Goal: Transaction & Acquisition: Subscribe to service/newsletter

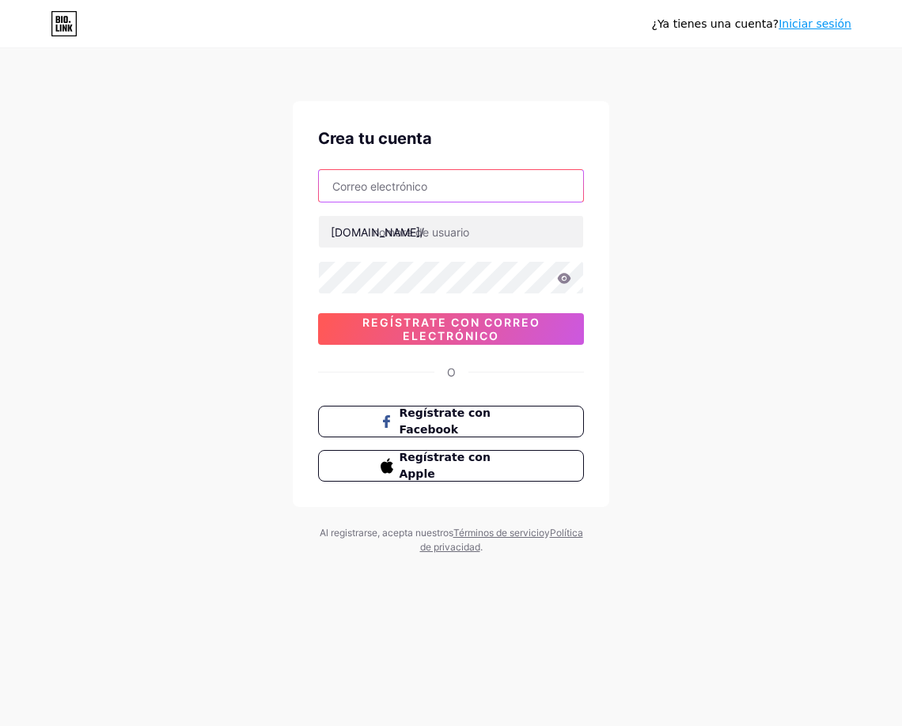
click at [386, 191] on input "text" at bounding box center [451, 186] width 264 height 32
type input "M"
type input "[PERSON_NAME][EMAIL_ADDRESS][PERSON_NAME][DOMAIN_NAME]"
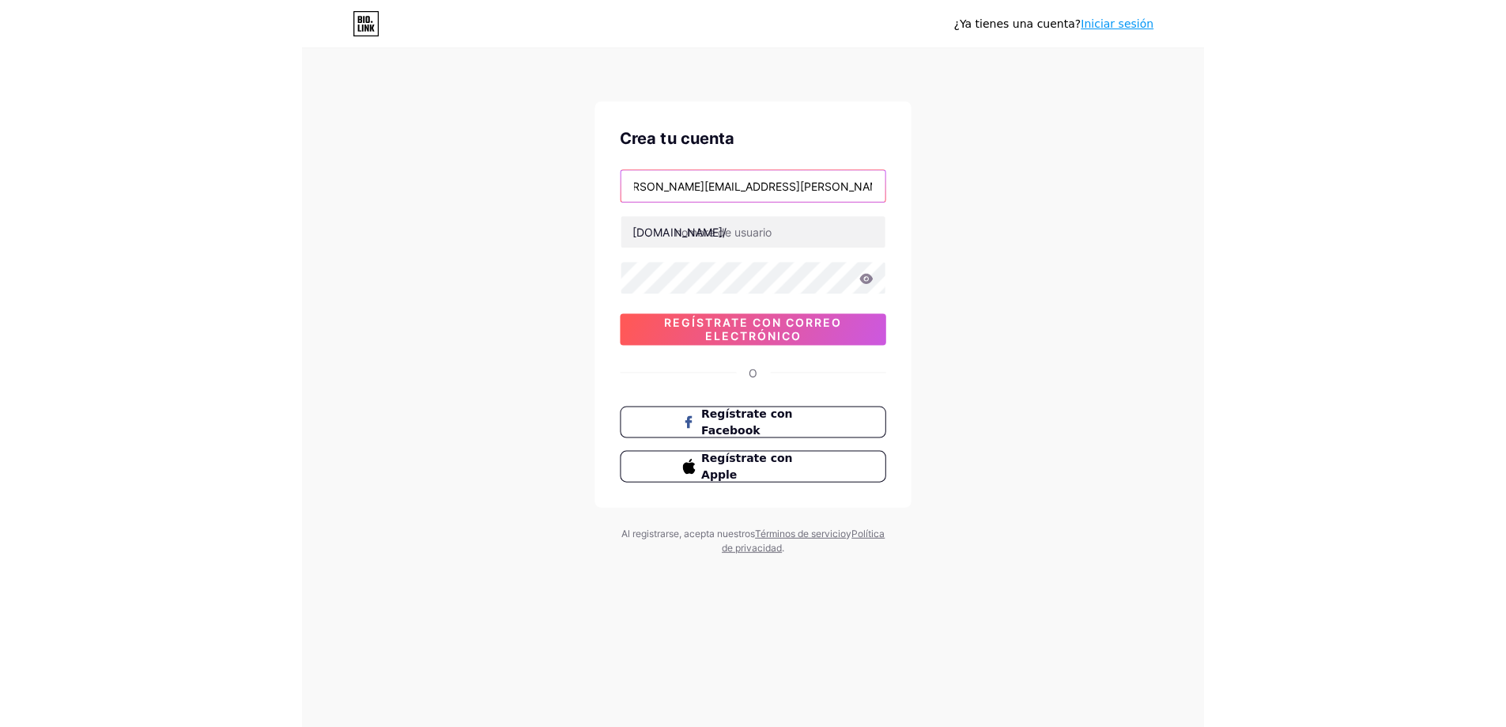
scroll to position [0, 0]
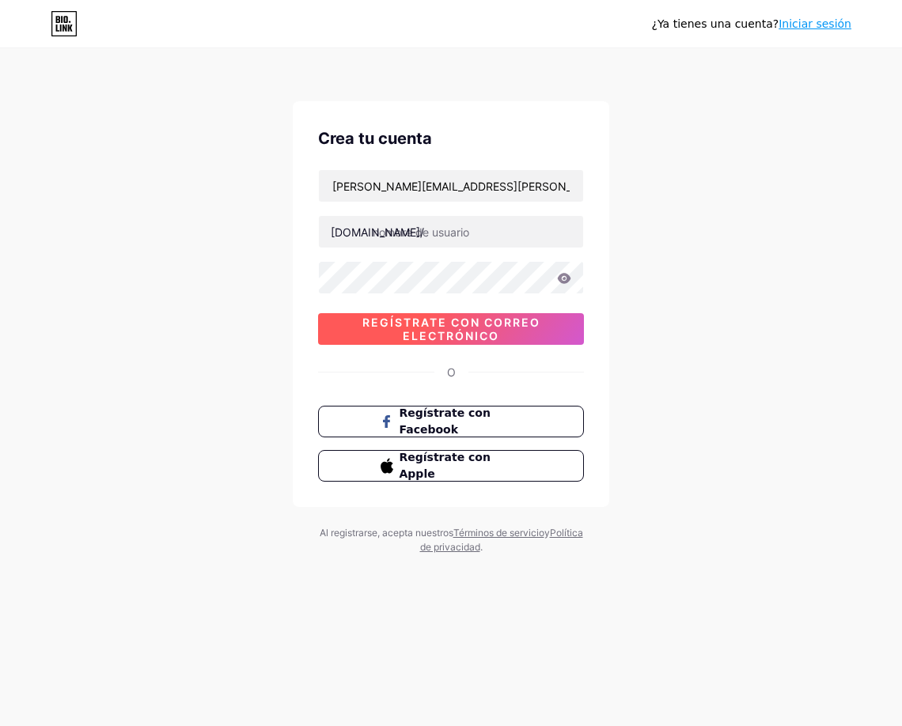
click at [489, 323] on font "Regístrate con correo electrónico" at bounding box center [451, 329] width 178 height 27
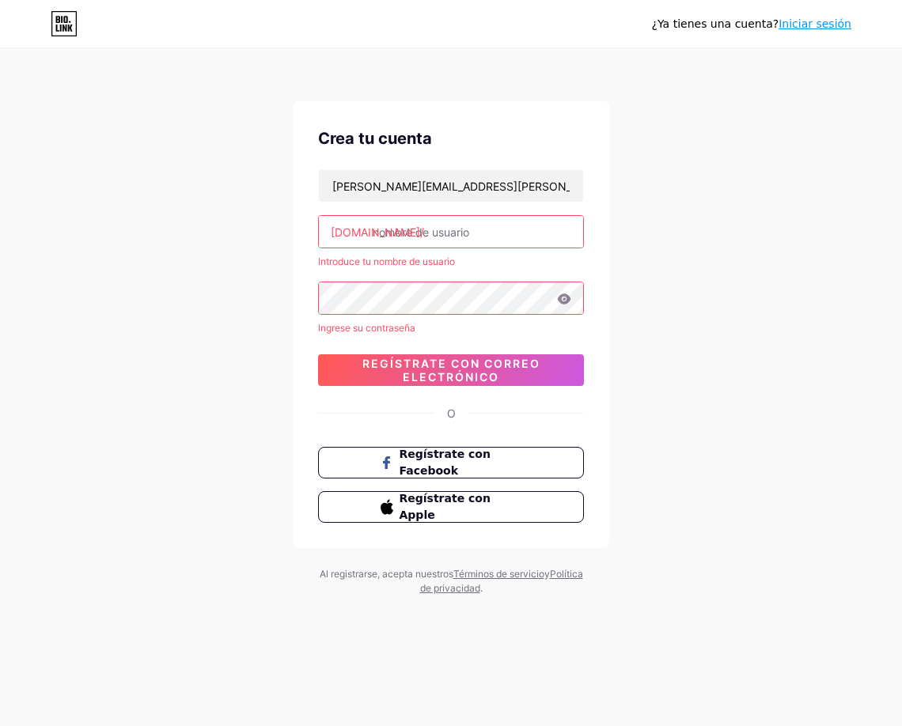
click at [459, 226] on input "text" at bounding box center [451, 232] width 264 height 32
type input "m"
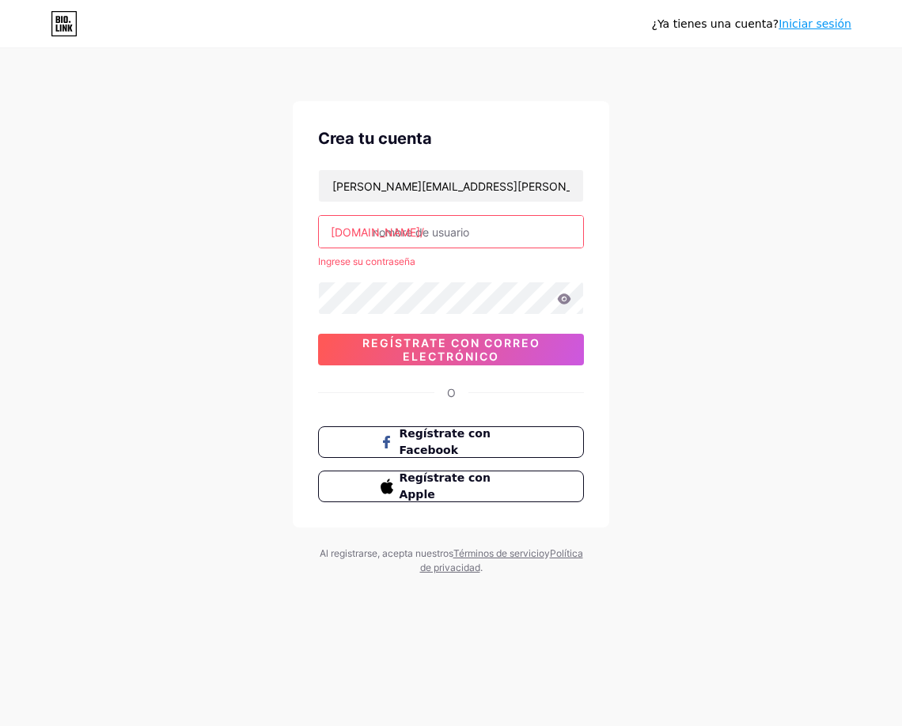
type input "m"
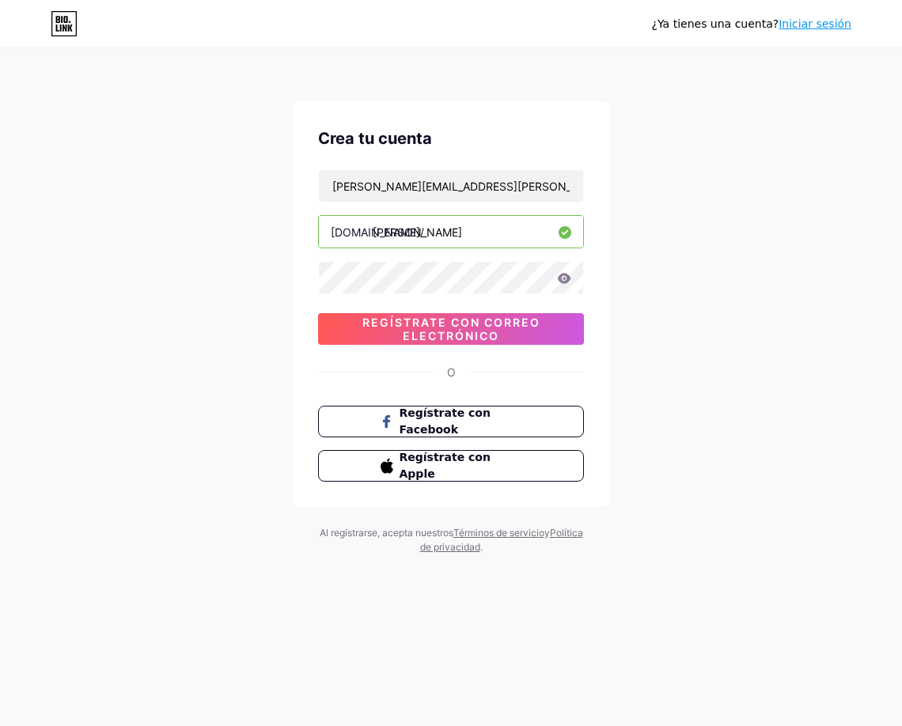
type input "[PERSON_NAME]"
click at [564, 279] on icon at bounding box center [564, 278] width 13 height 10
click at [468, 327] on font "Regístrate con correo electrónico" at bounding box center [451, 329] width 178 height 27
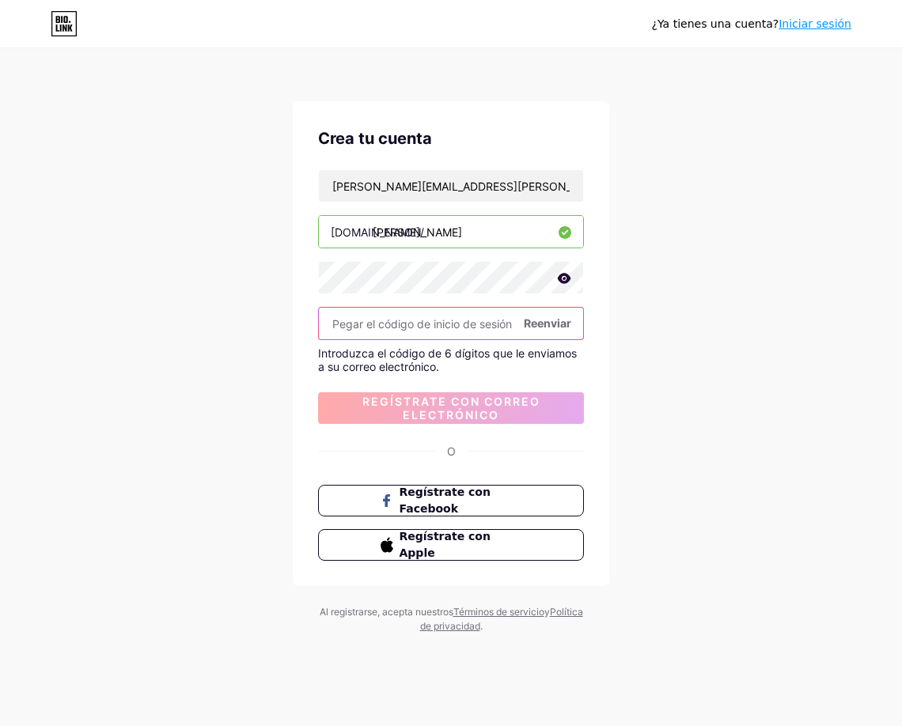
paste input "538792"
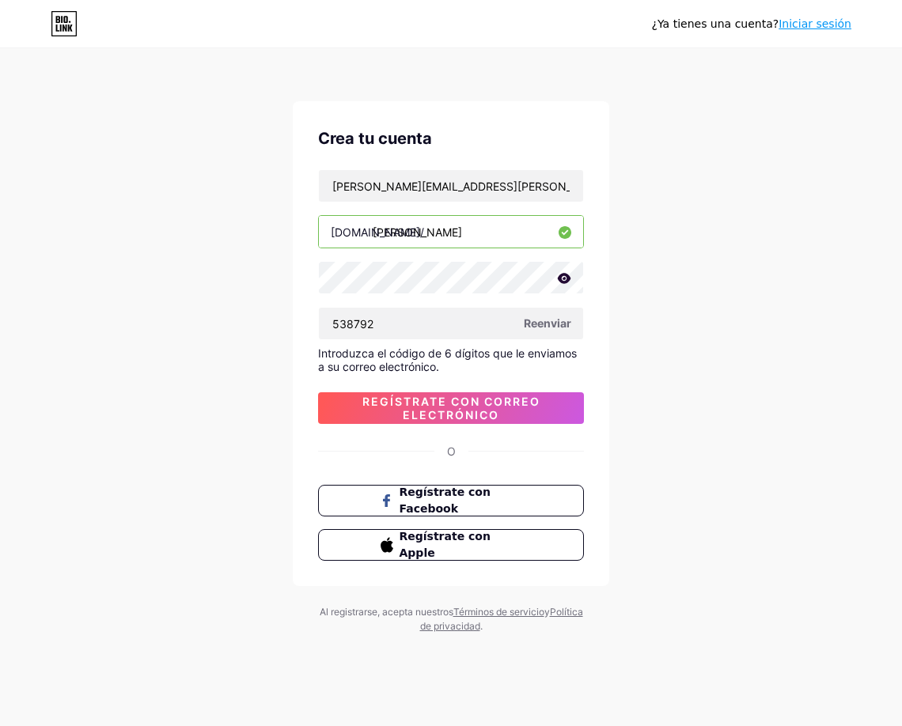
click at [547, 319] on font "Reenviar" at bounding box center [547, 322] width 47 height 13
type input "5"
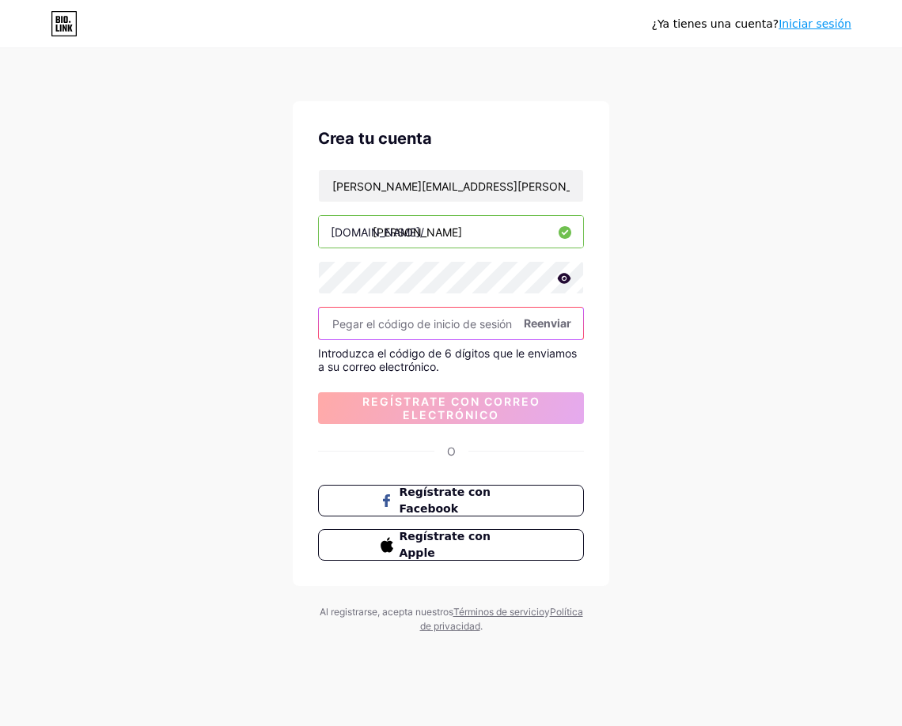
paste input "538792"
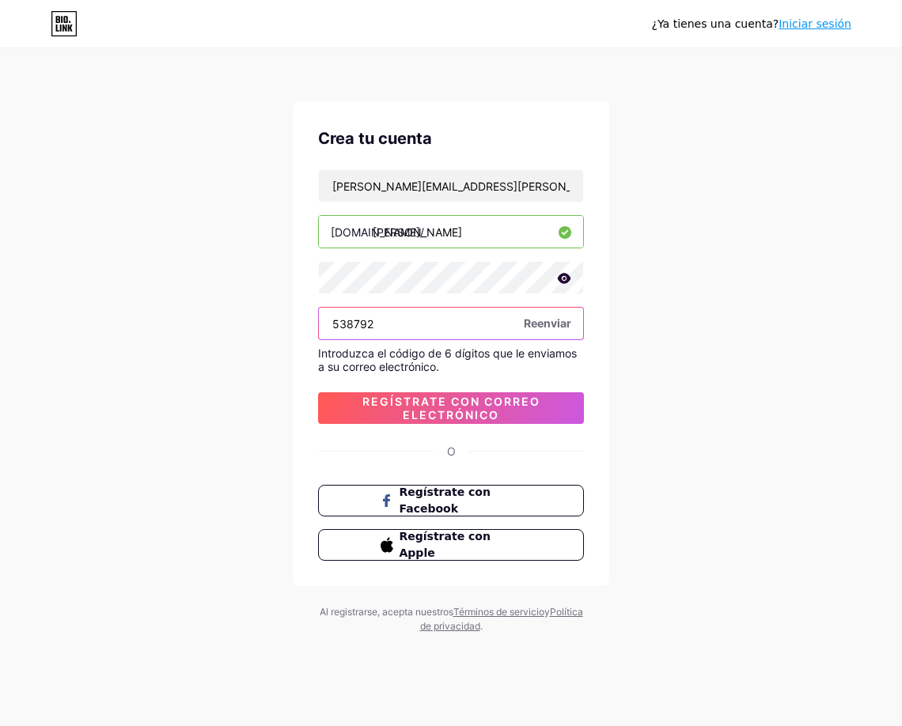
type input "538792"
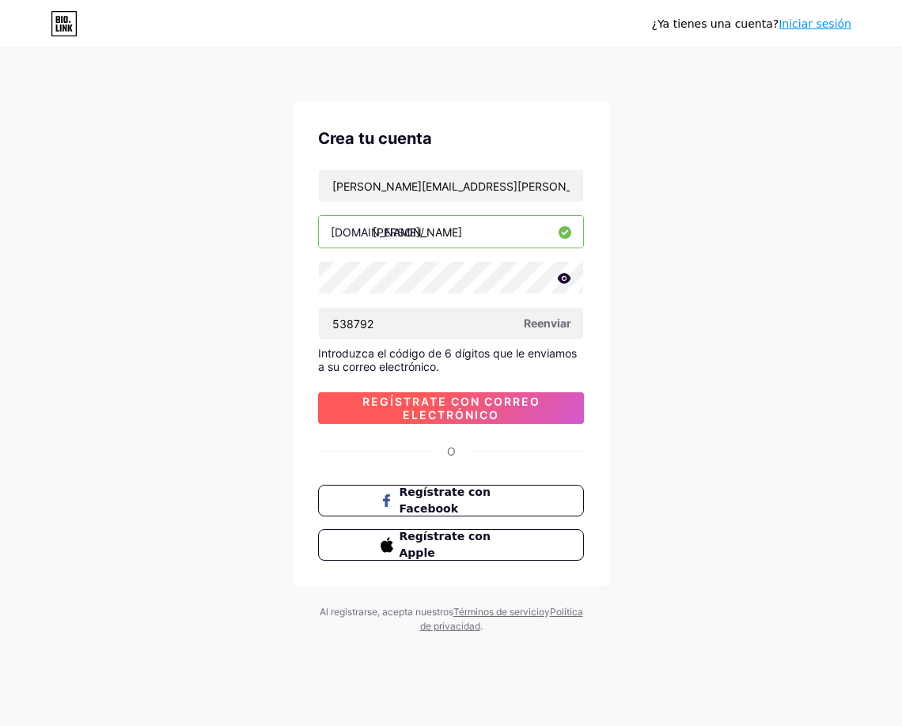
click at [462, 408] on font "Regístrate con correo electrónico" at bounding box center [451, 408] width 178 height 27
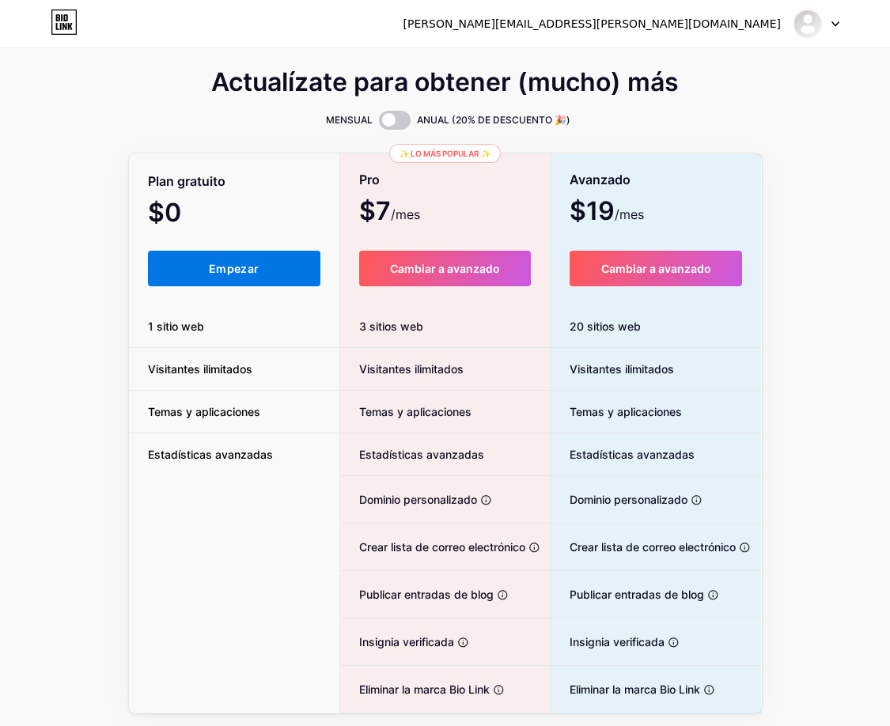
click at [249, 265] on font "Empezar" at bounding box center [234, 268] width 50 height 13
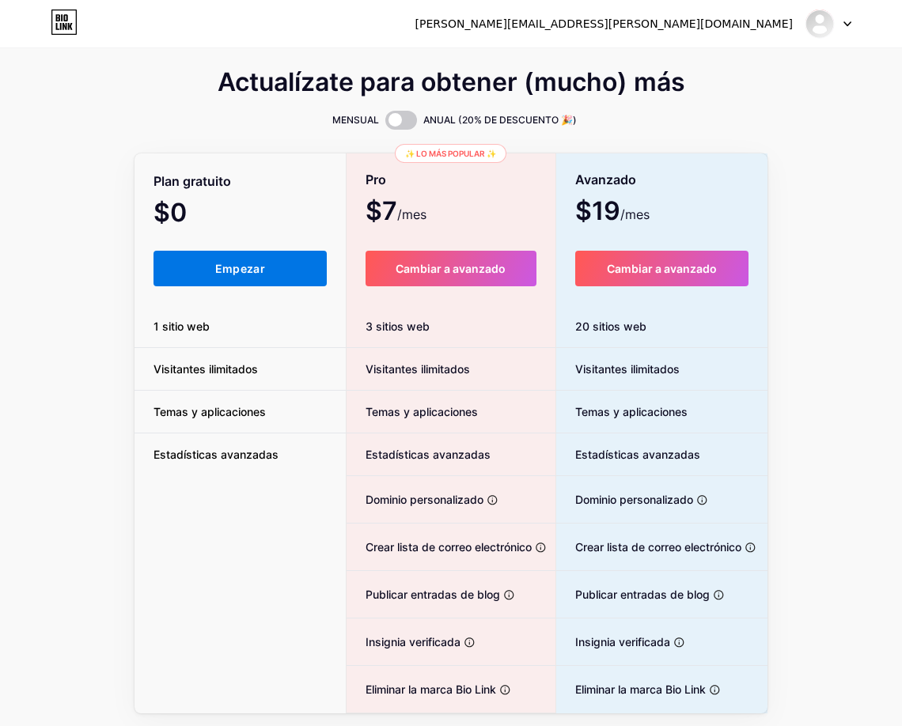
click at [249, 265] on html "[PERSON_NAME][EMAIL_ADDRESS][PERSON_NAME][DOMAIN_NAME] Panel Cerrar sesión Enla…" at bounding box center [451, 388] width 902 height 777
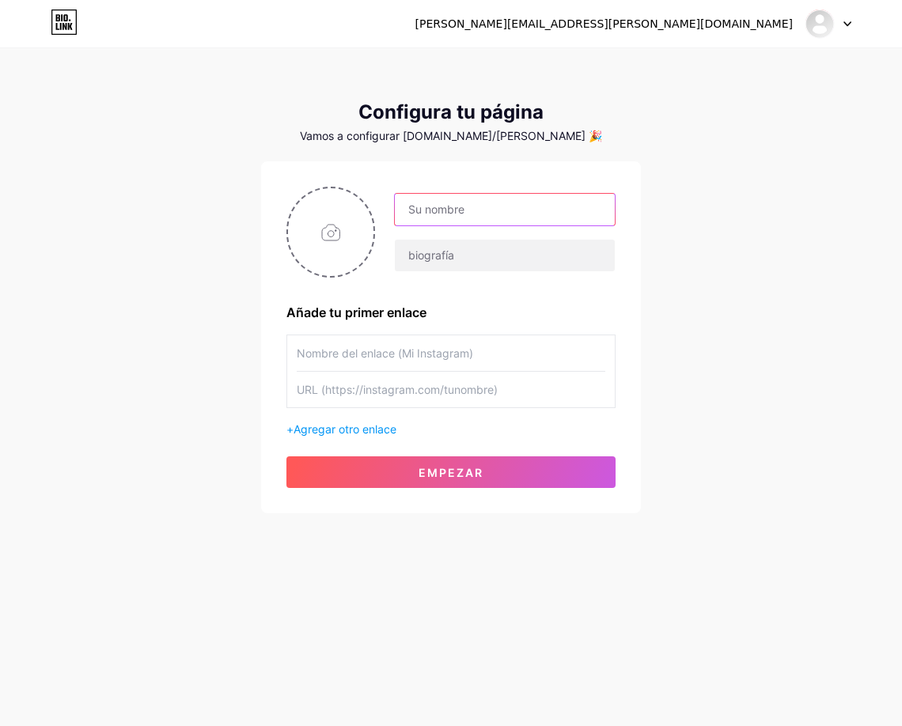
click at [436, 211] on input "text" at bounding box center [505, 210] width 220 height 32
type input "[PERSON_NAME]"
click at [387, 353] on input "text" at bounding box center [451, 353] width 308 height 36
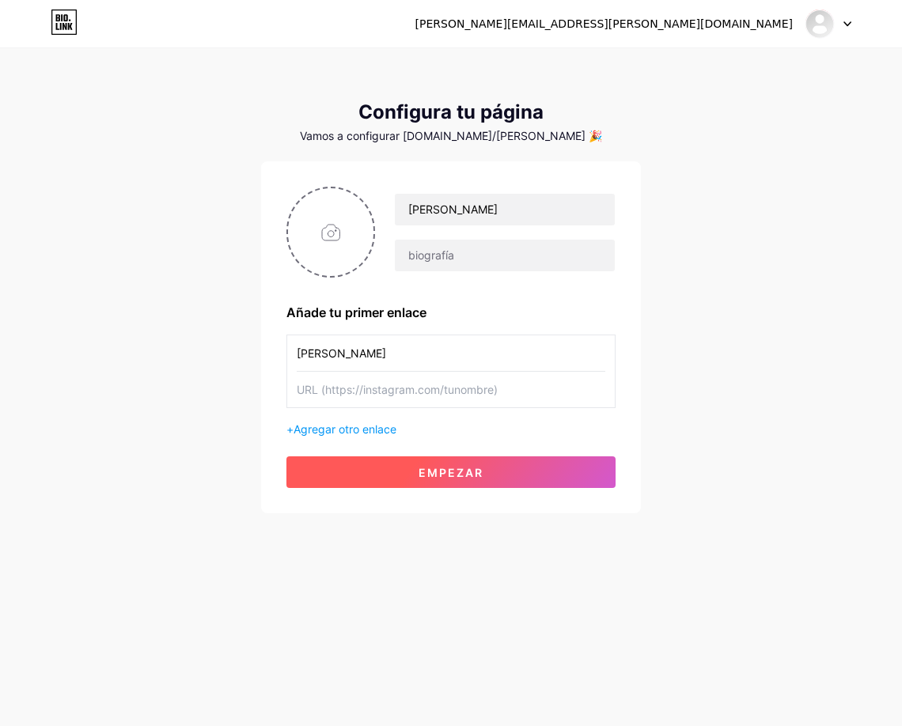
type input "[PERSON_NAME]"
click at [448, 475] on font "Empezar" at bounding box center [450, 472] width 65 height 13
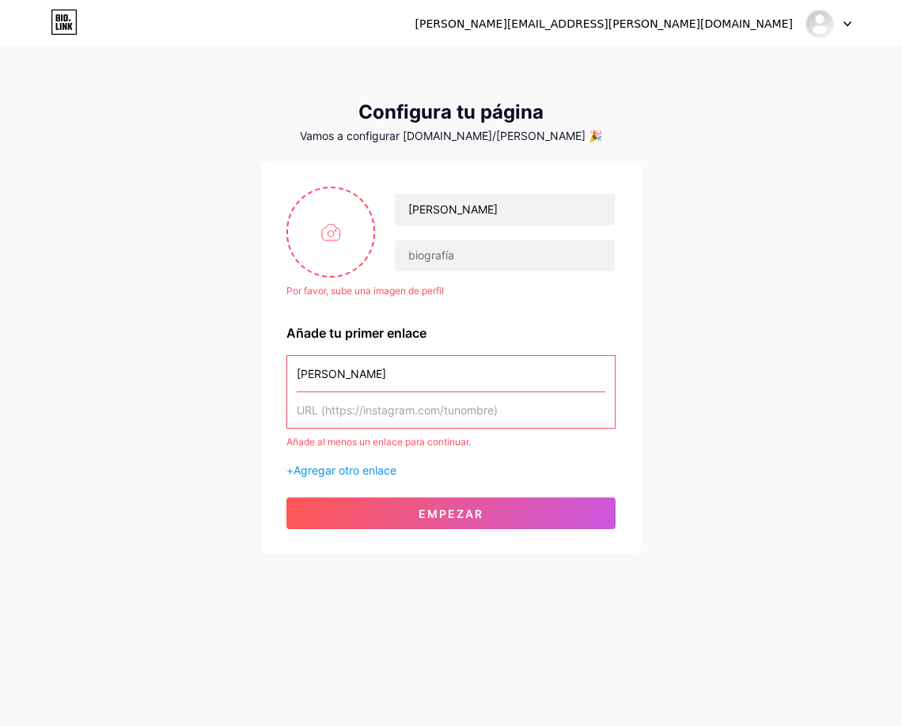
click at [430, 409] on input "text" at bounding box center [451, 410] width 308 height 36
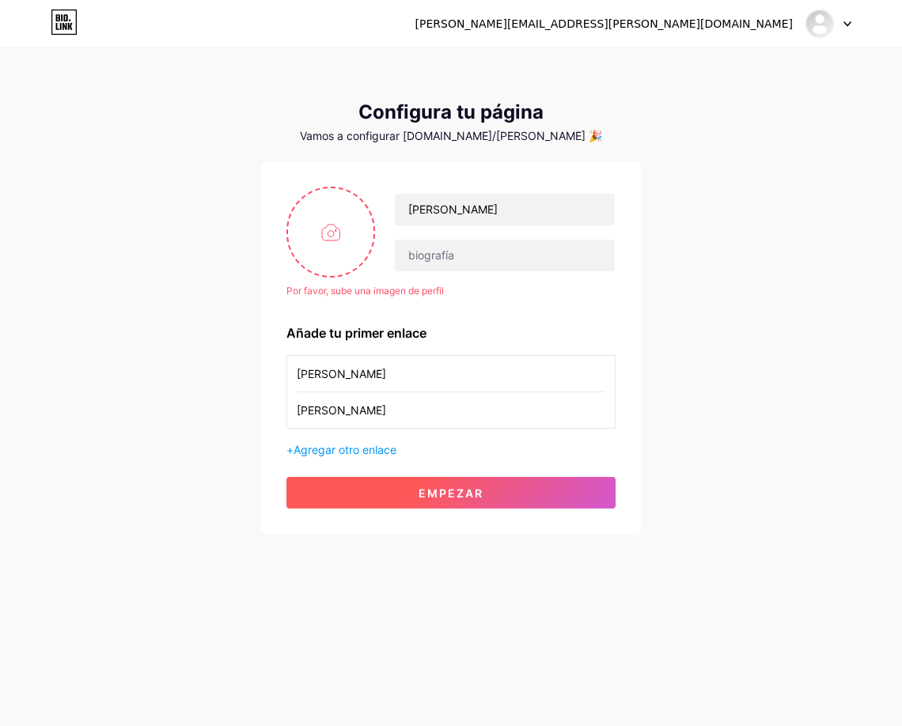
type input "[PERSON_NAME]"
click at [455, 495] on font "Empezar" at bounding box center [450, 492] width 65 height 13
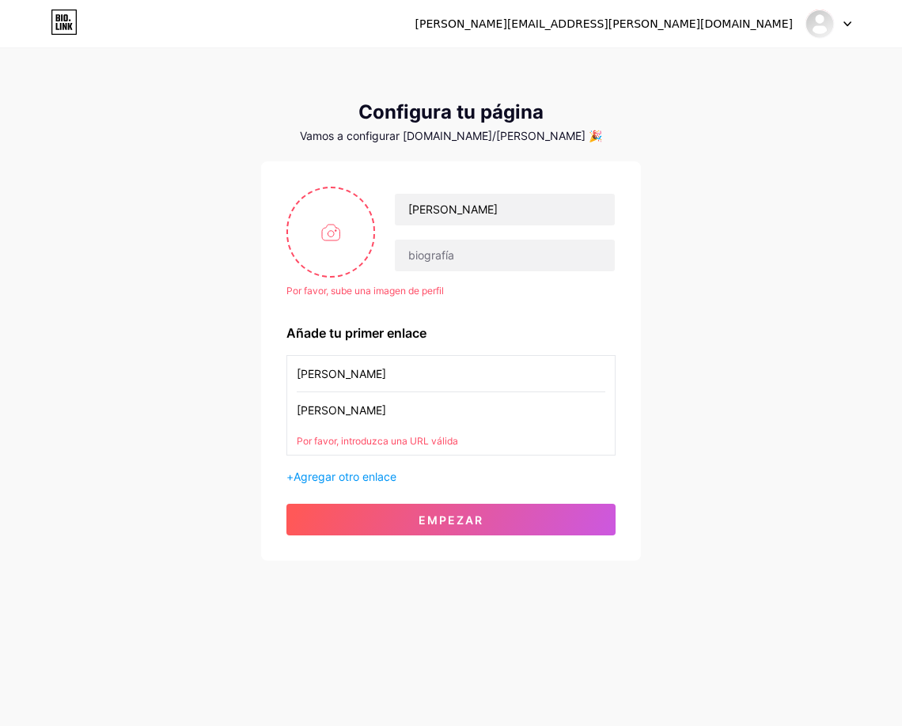
click at [399, 443] on font "Por favor, introduzca una URL válida" at bounding box center [377, 441] width 161 height 12
click at [327, 231] on input "file" at bounding box center [330, 232] width 85 height 88
type input "C:\fakepath\selfie.jpg"
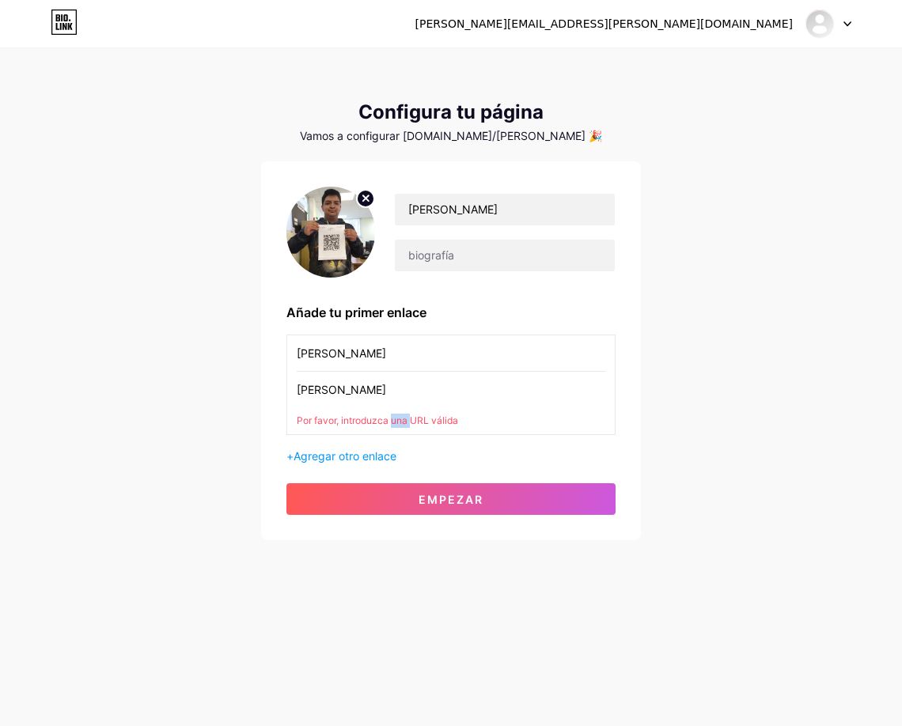
click at [365, 198] on icon at bounding box center [366, 198] width 6 height 6
click at [365, 198] on input "file" at bounding box center [330, 232] width 85 height 88
type input "C:\fakepath\FOTO [PERSON_NAME].jpeg"
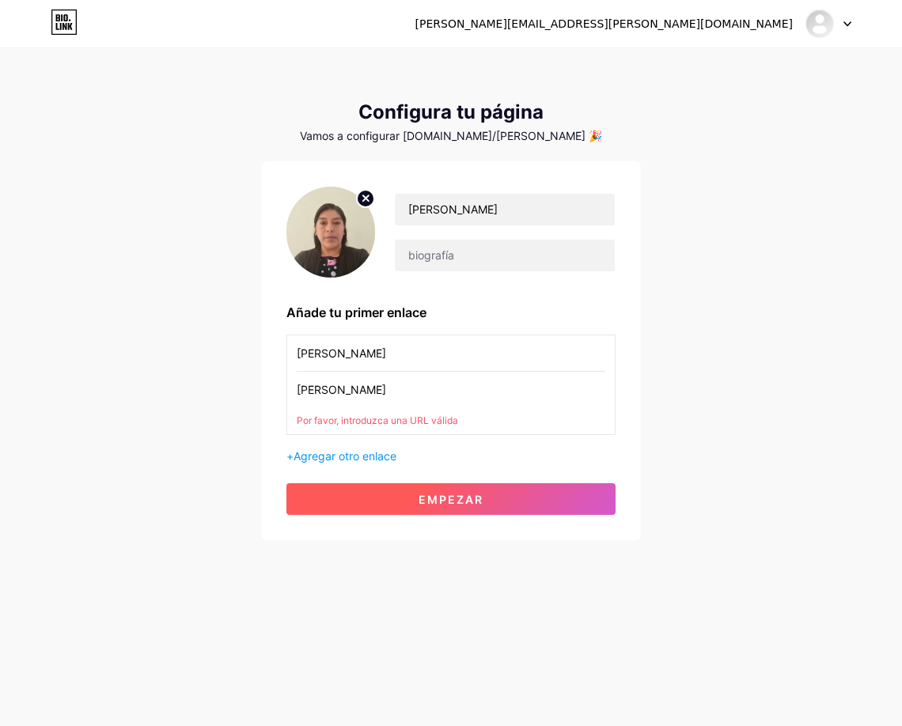
click at [462, 498] on font "Empezar" at bounding box center [450, 499] width 65 height 13
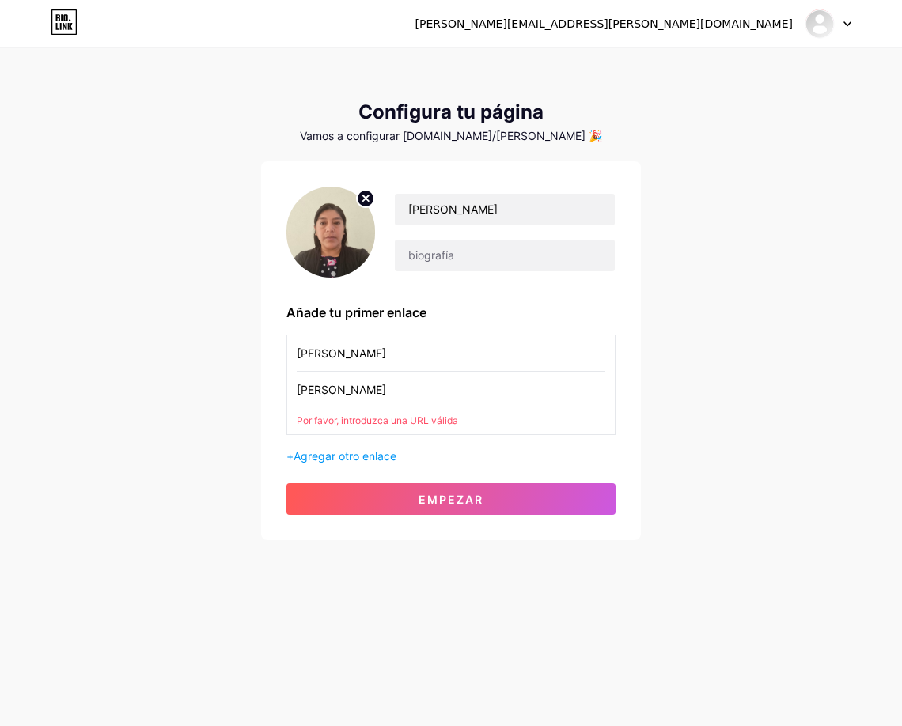
click at [413, 420] on font "Por favor, introduzca una URL válida" at bounding box center [377, 420] width 161 height 12
click at [485, 421] on div "Por favor, introduzca una URL válida" at bounding box center [451, 421] width 308 height 14
click at [376, 393] on input "[PERSON_NAME]" at bounding box center [451, 390] width 308 height 36
drag, startPoint x: 376, startPoint y: 393, endPoint x: 298, endPoint y: 391, distance: 78.3
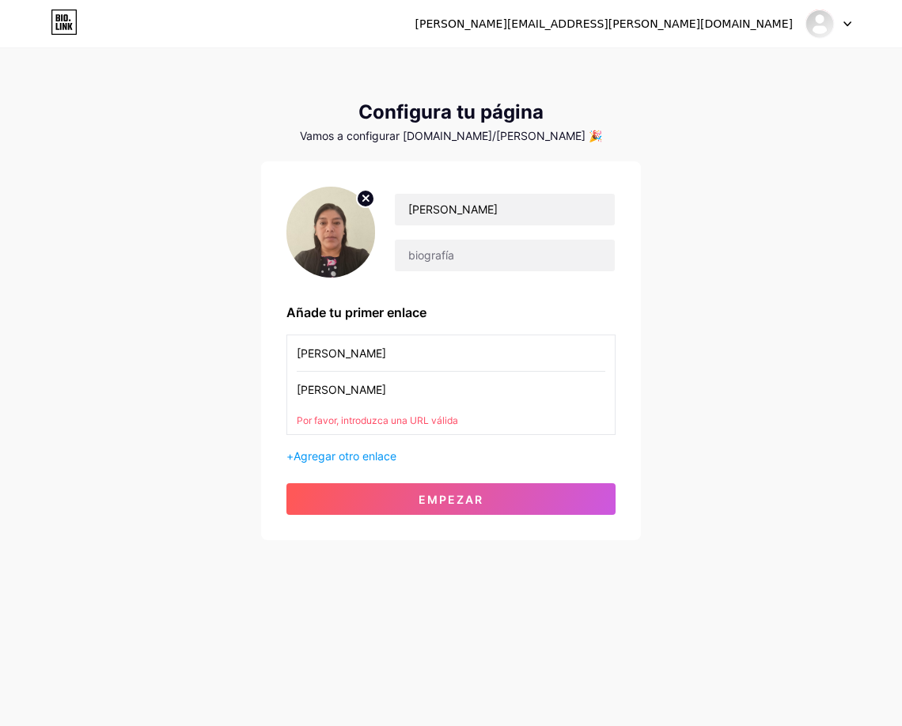
click at [298, 391] on input "[PERSON_NAME]" at bounding box center [451, 390] width 308 height 36
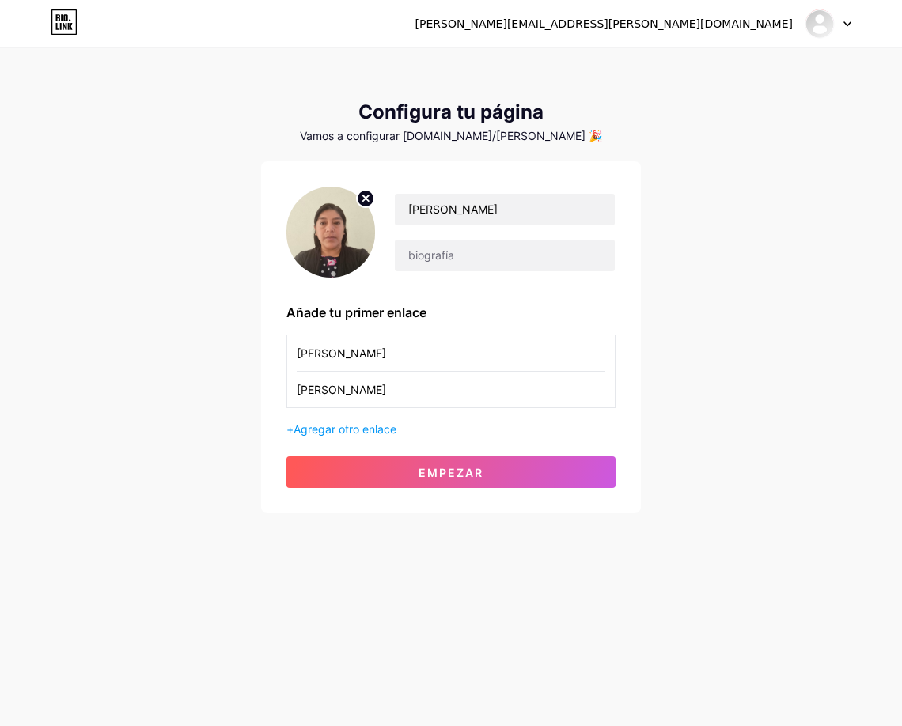
drag, startPoint x: 372, startPoint y: 391, endPoint x: 291, endPoint y: 391, distance: 81.5
click at [291, 391] on div "[PERSON_NAME] [PERSON_NAME]" at bounding box center [450, 372] width 329 height 74
click at [410, 399] on input "[PERSON_NAME]" at bounding box center [451, 390] width 308 height 36
type input "a"
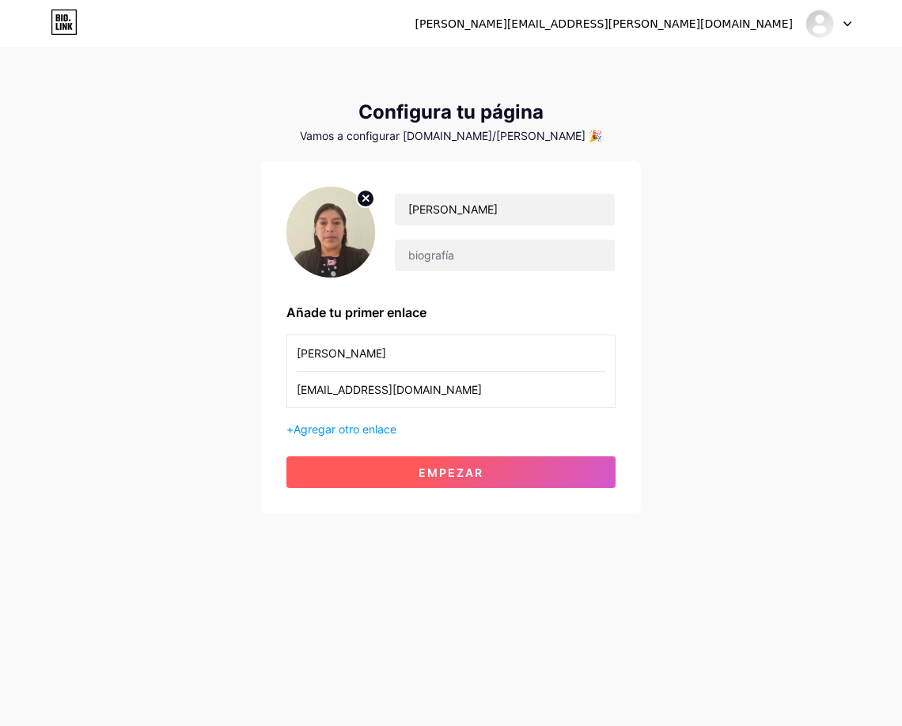
type input "[EMAIL_ADDRESS][DOMAIN_NAME]"
click at [465, 471] on font "Empezar" at bounding box center [450, 472] width 65 height 13
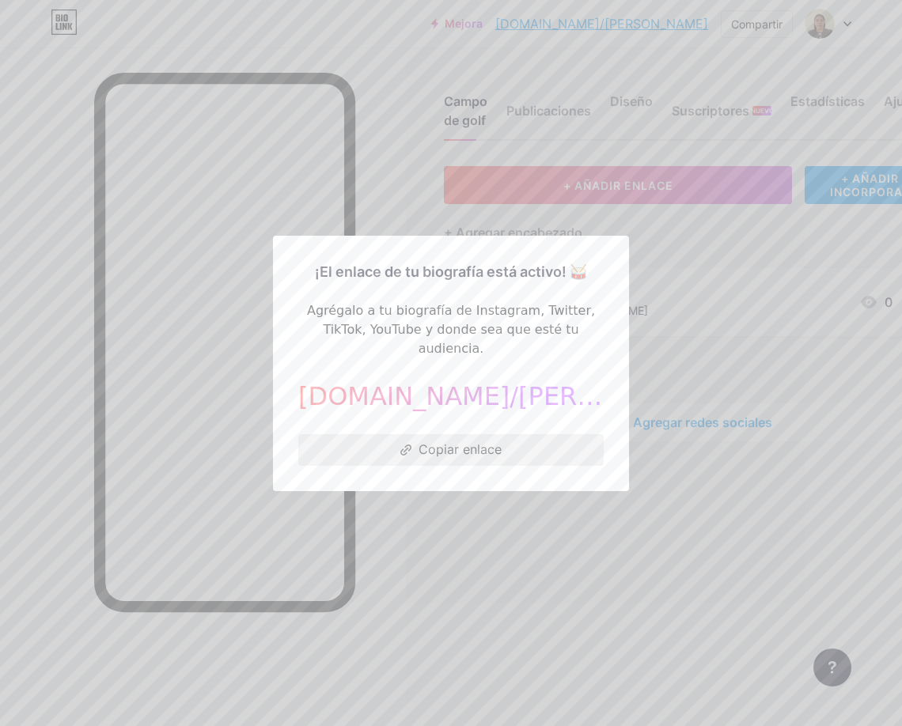
click at [467, 441] on font "Copiar enlace" at bounding box center [459, 449] width 83 height 16
click at [418, 441] on font "Copiar enlace" at bounding box center [459, 449] width 83 height 16
click at [747, 315] on div at bounding box center [451, 363] width 902 height 726
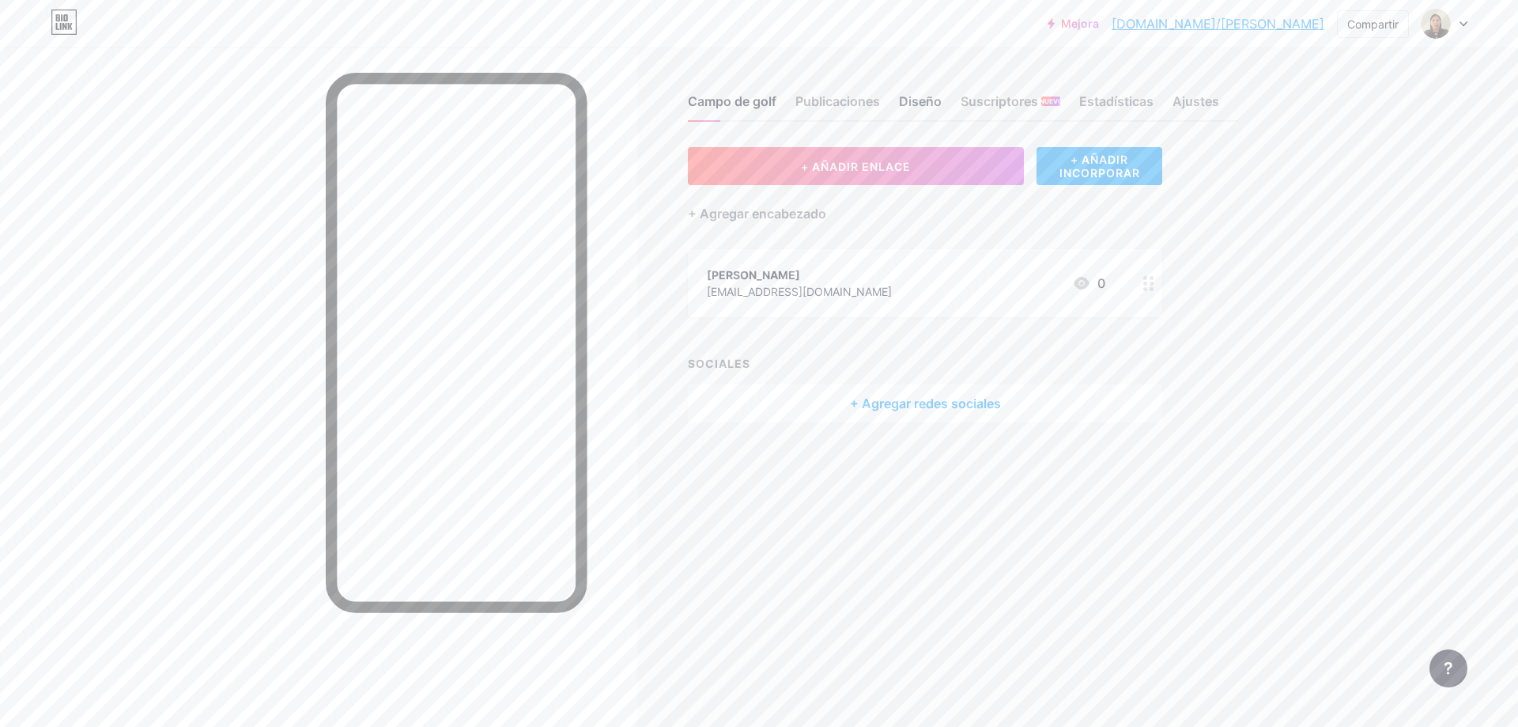
click at [901, 100] on font "Diseño" at bounding box center [920, 101] width 43 height 16
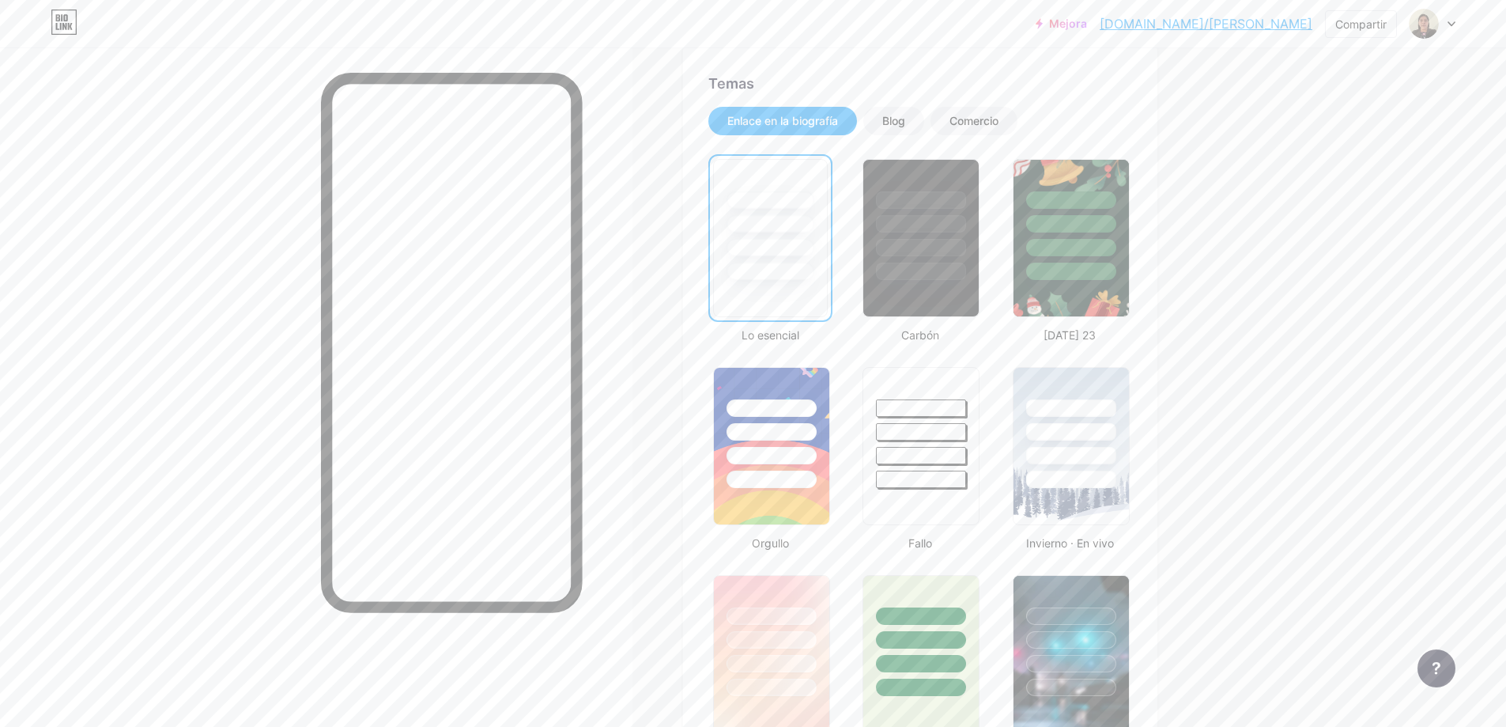
scroll to position [79, 0]
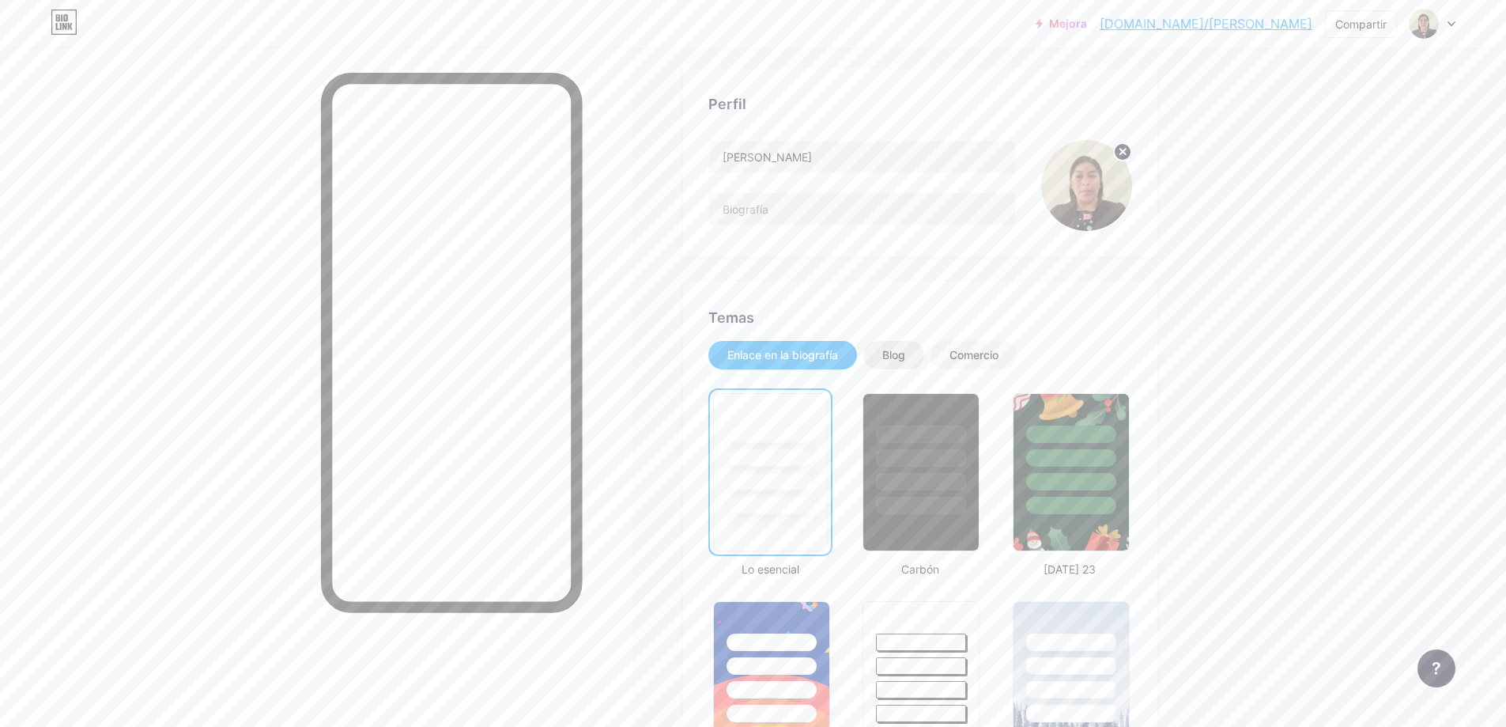
click at [901, 352] on font "Blog" at bounding box center [894, 354] width 23 height 13
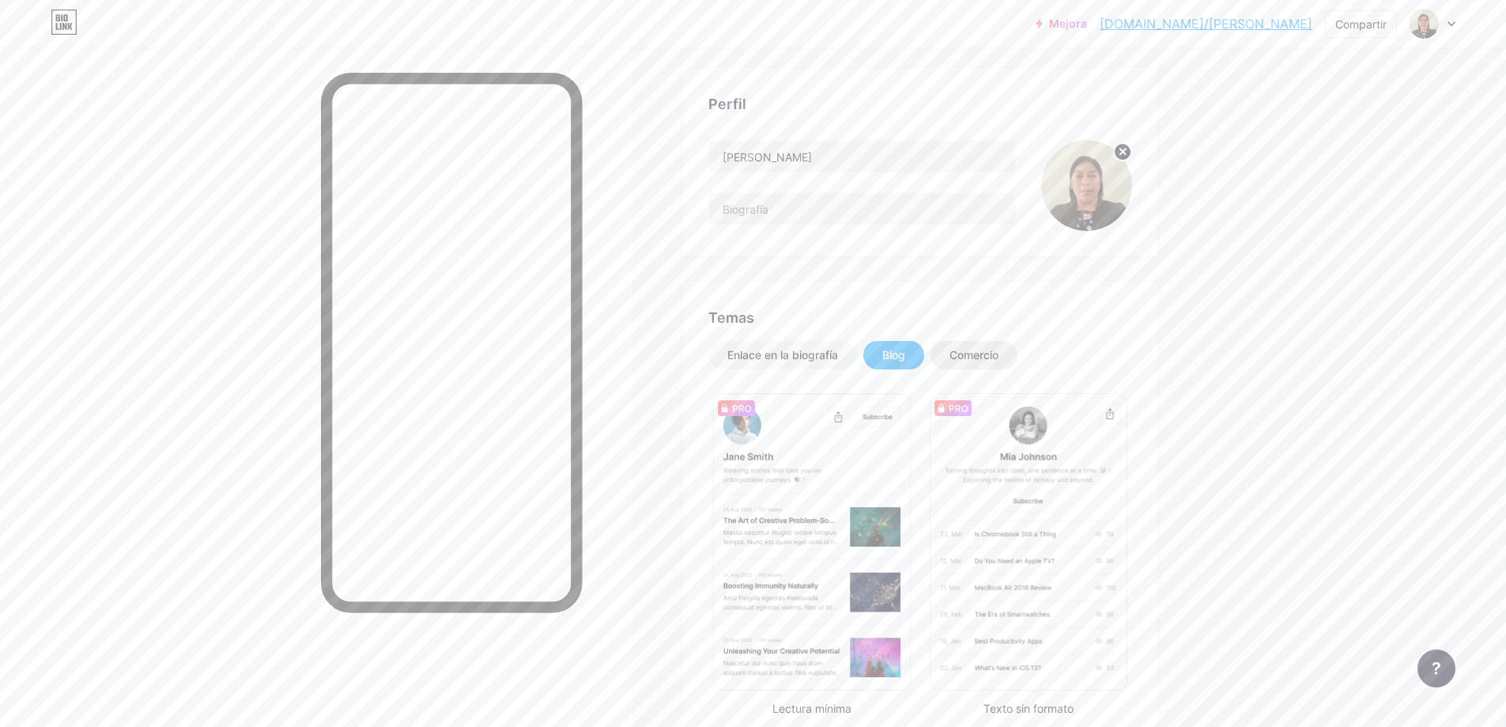
click at [901, 354] on font "Comercio" at bounding box center [974, 354] width 49 height 13
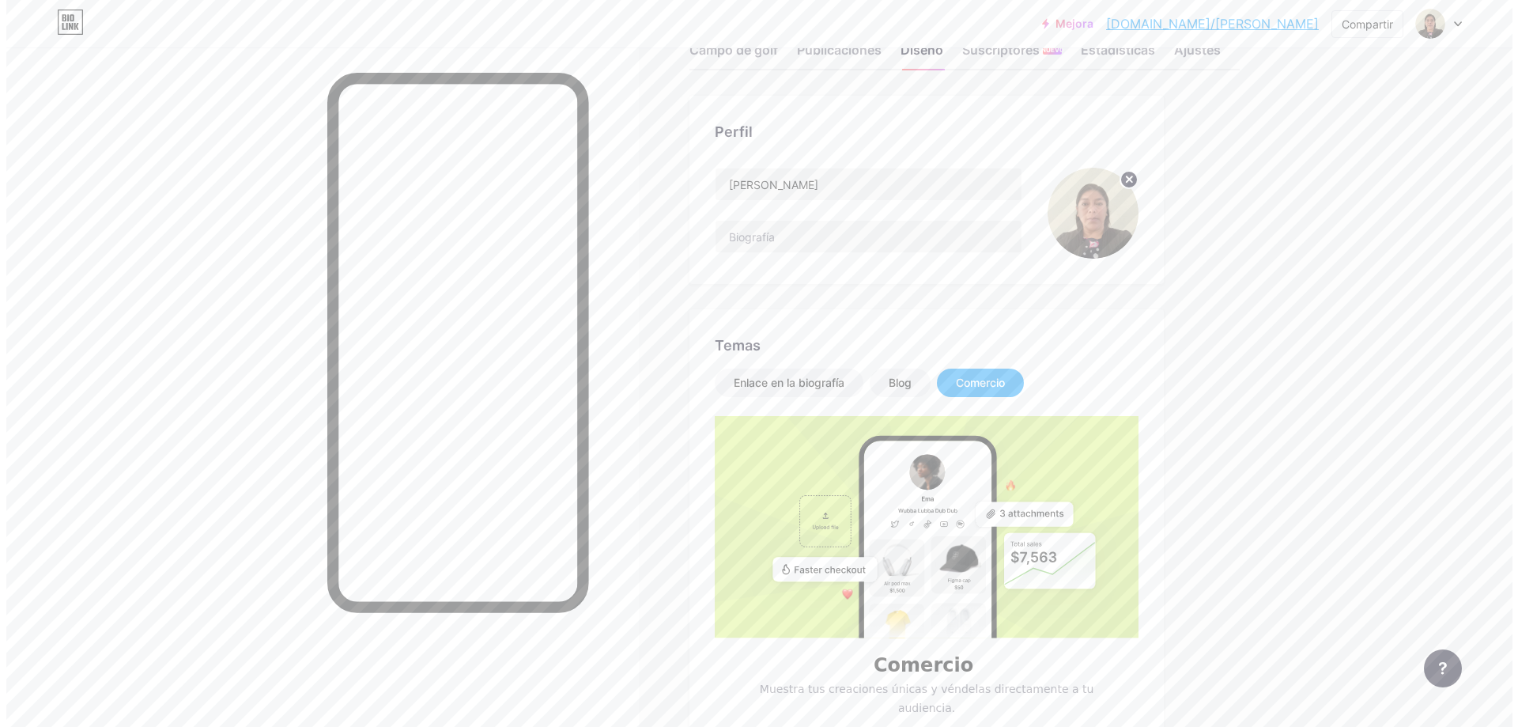
scroll to position [0, 0]
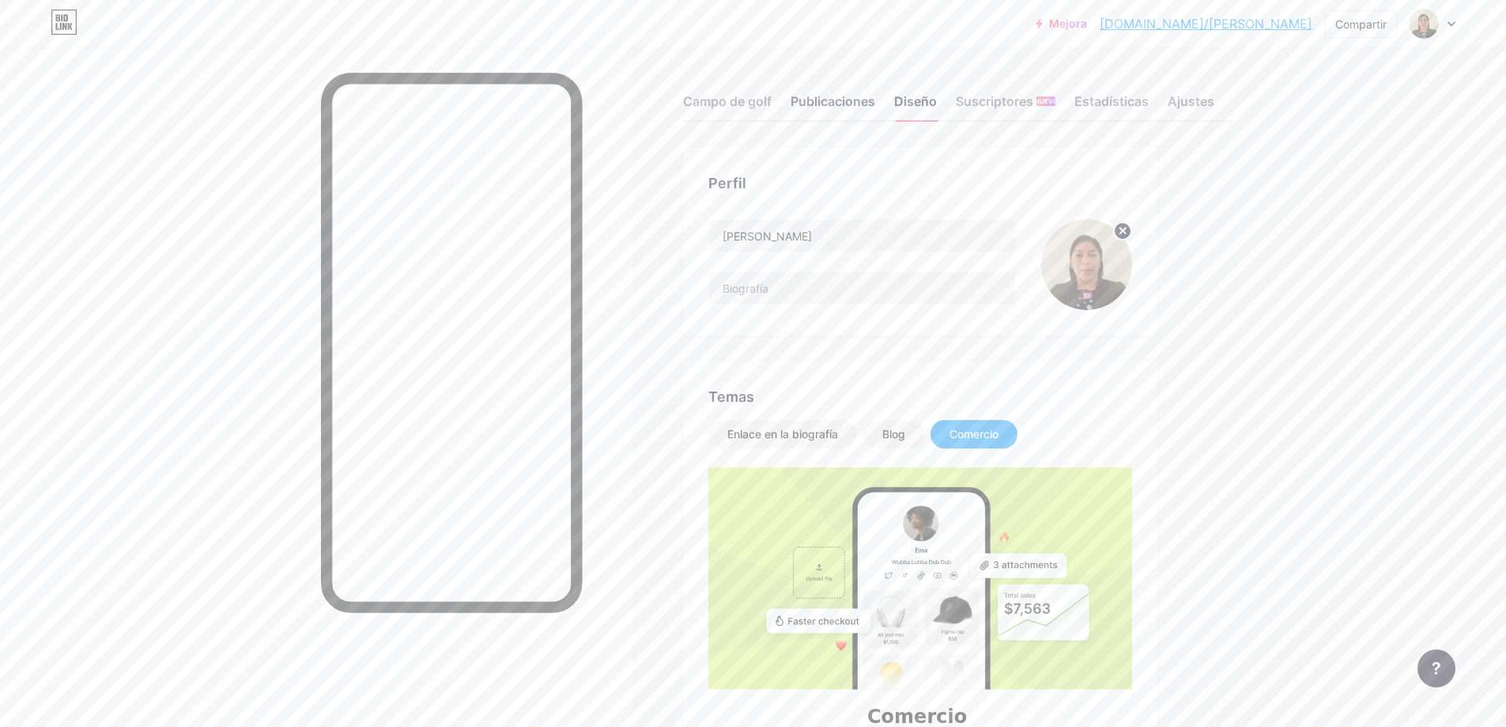
click at [863, 99] on font "Publicaciones" at bounding box center [833, 101] width 85 height 16
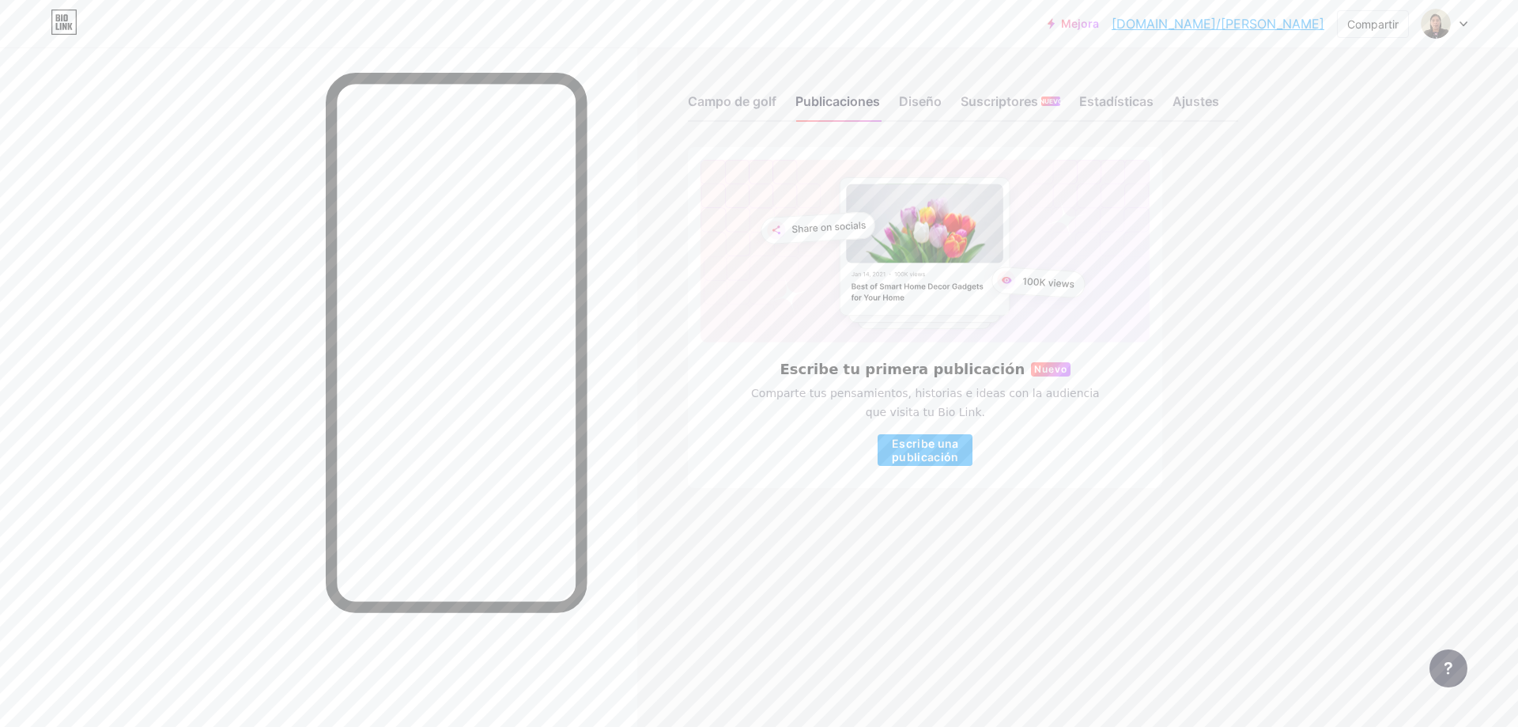
click at [901, 669] on icon at bounding box center [1449, 668] width 8 height 13
click at [901, 550] on link at bounding box center [1369, 549] width 198 height 35
